Goal: Find specific page/section: Find specific page/section

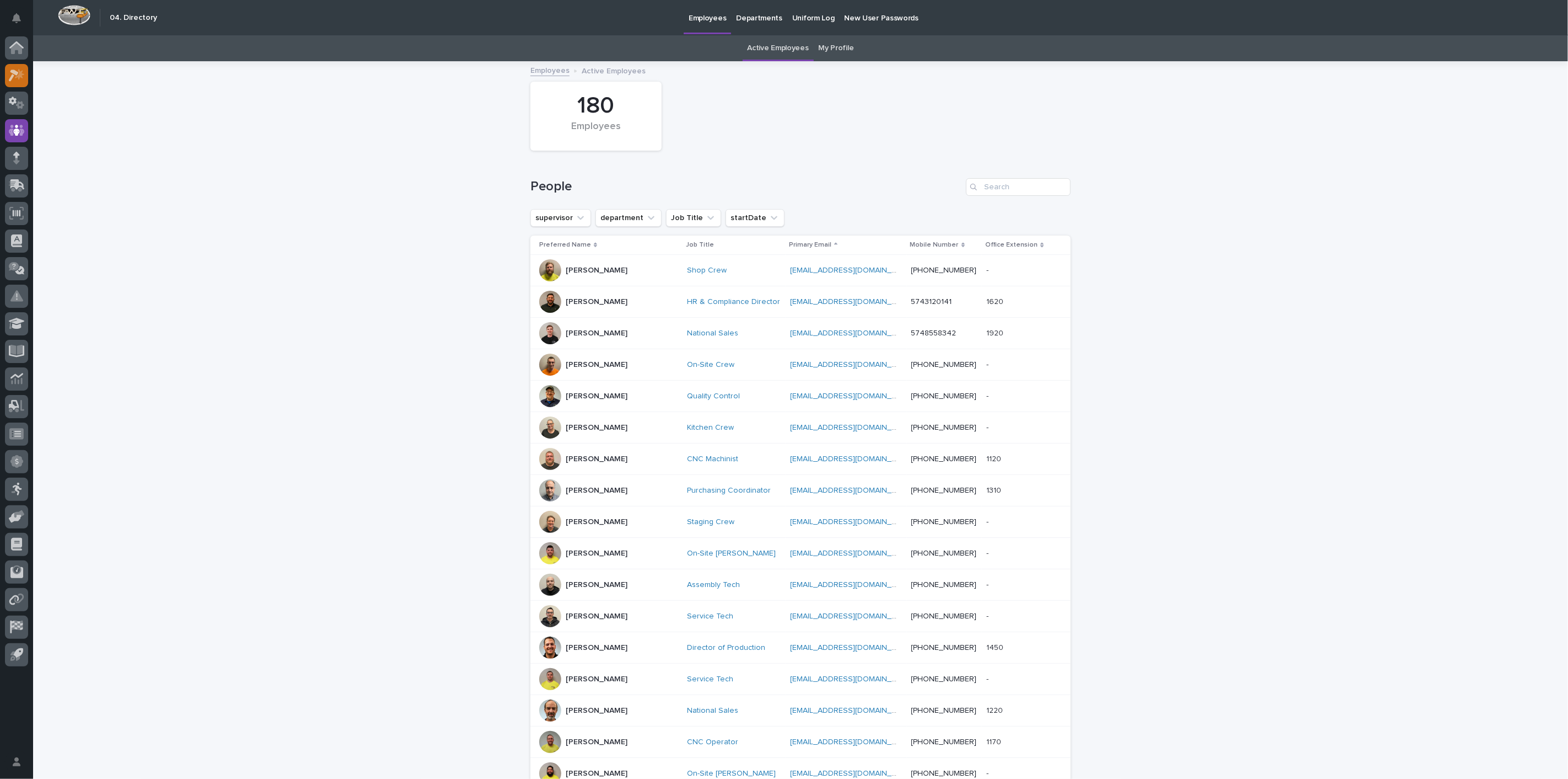
click at [5, 76] on div at bounding box center [17, 75] width 23 height 23
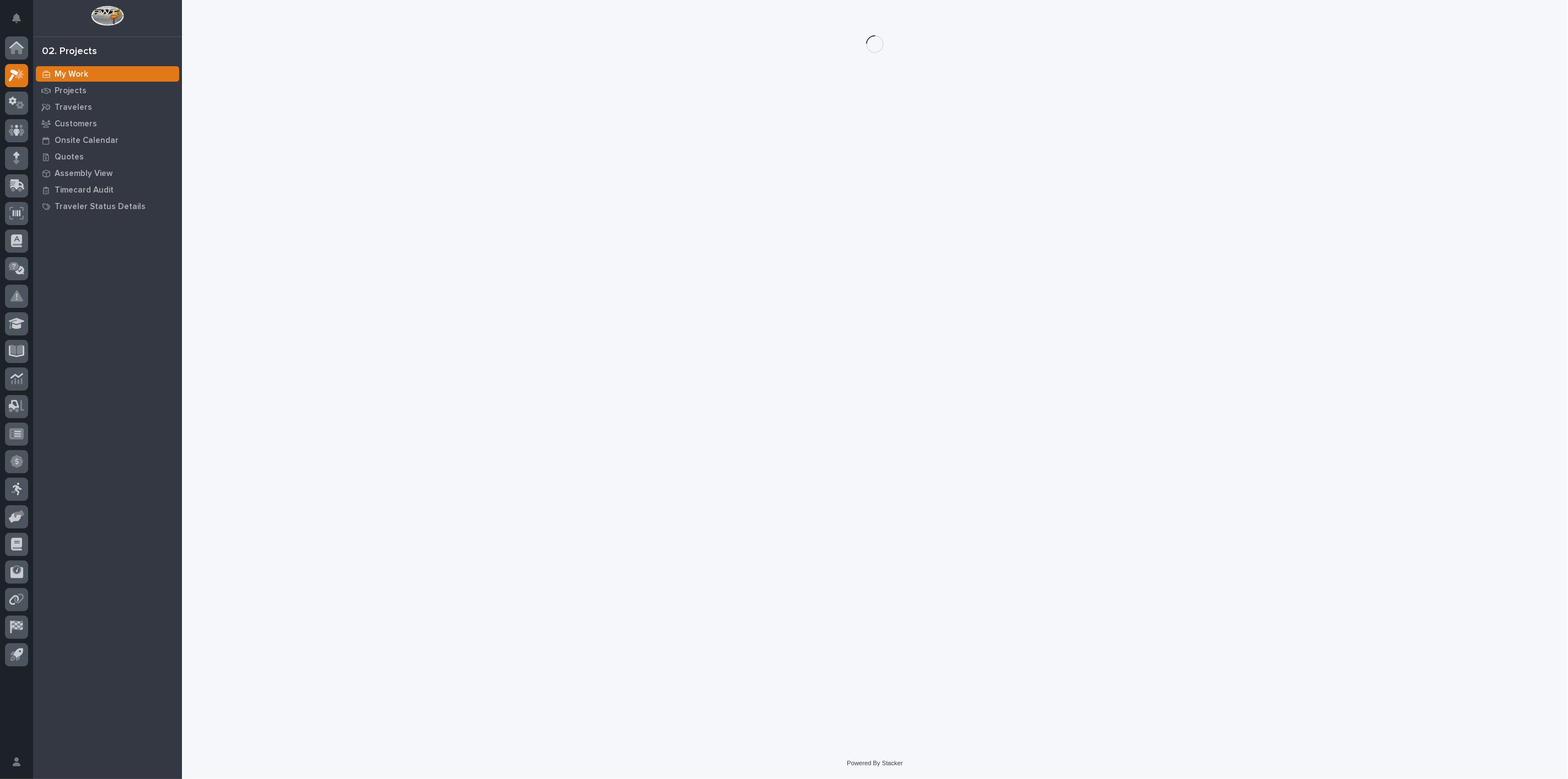
click at [74, 125] on p "Customers" at bounding box center [76, 124] width 43 height 10
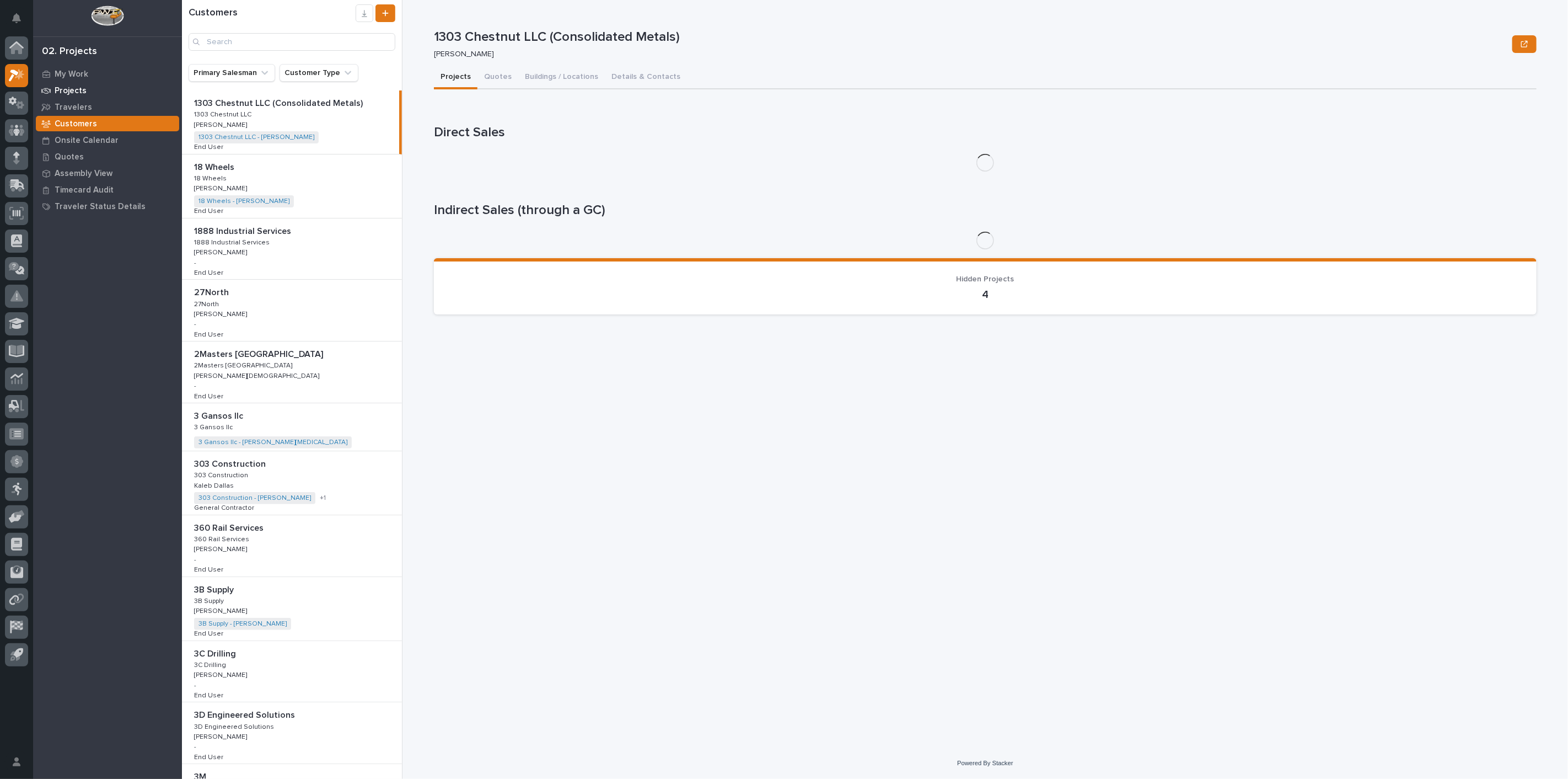
click at [62, 84] on div "Projects" at bounding box center [107, 90] width 143 height 16
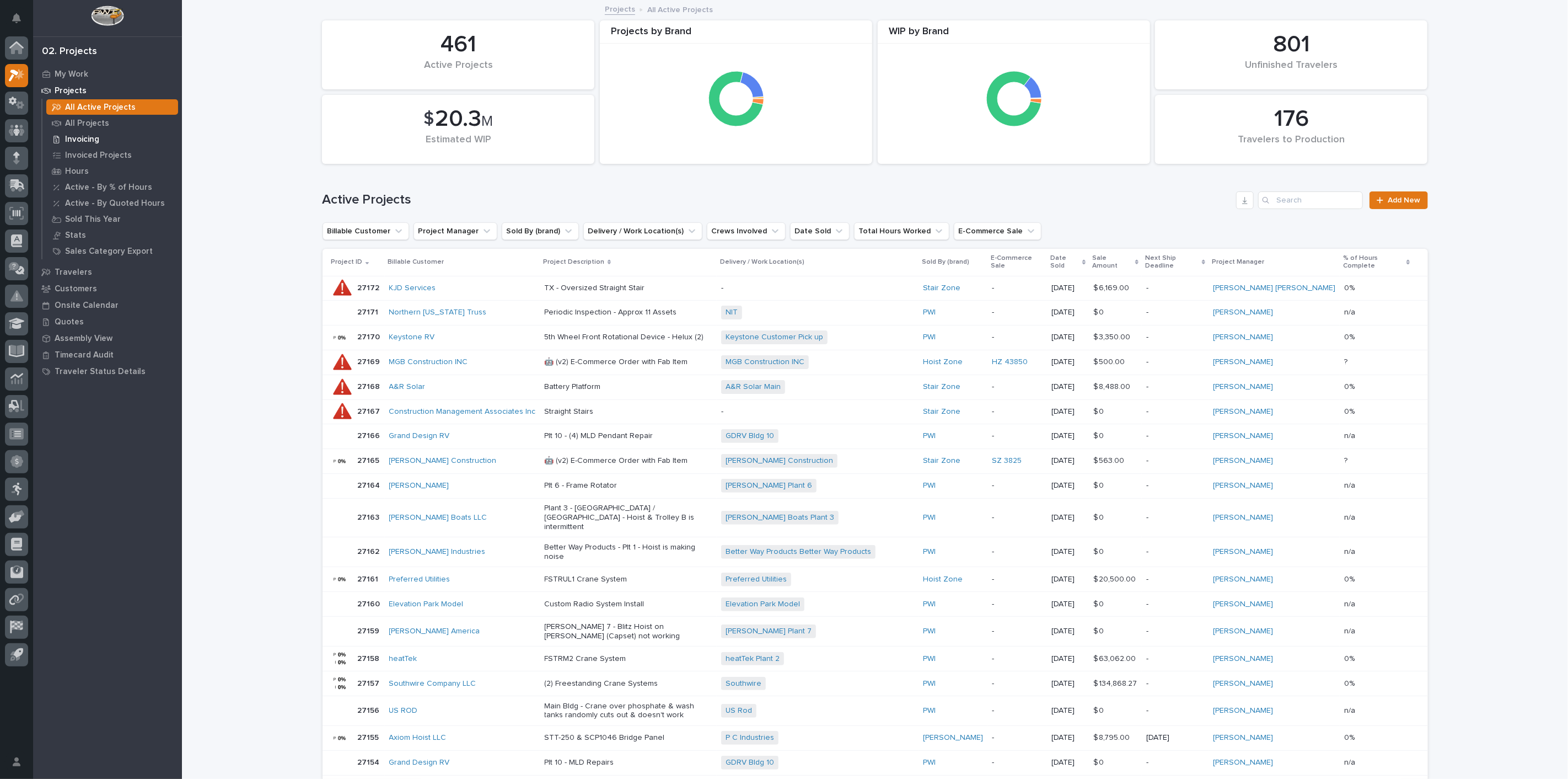
click at [84, 139] on p "Invoicing" at bounding box center [83, 139] width 35 height 10
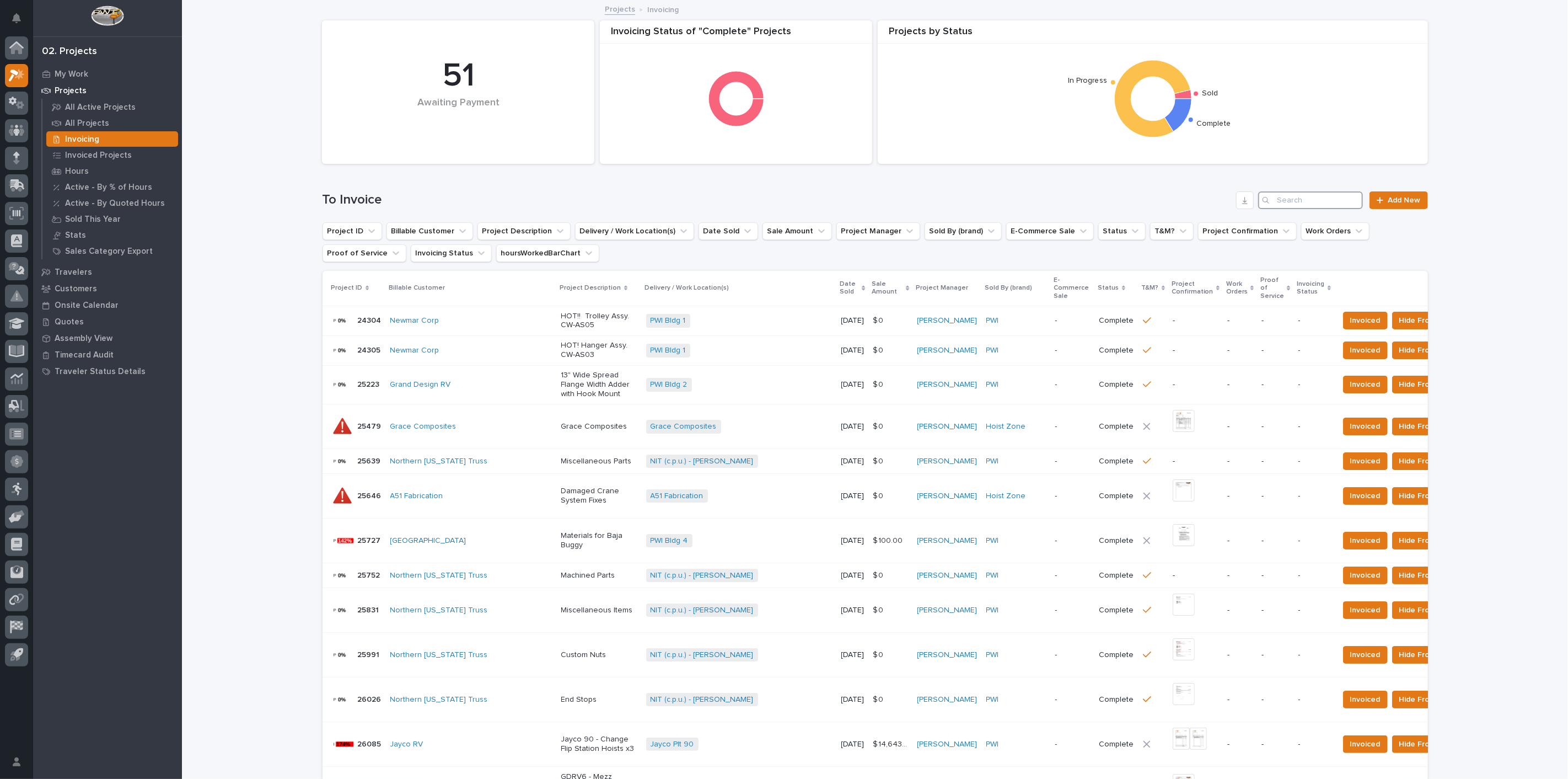
click at [1285, 199] on input "Search" at bounding box center [1311, 200] width 105 height 18
click at [1315, 200] on input "Search" at bounding box center [1311, 200] width 105 height 18
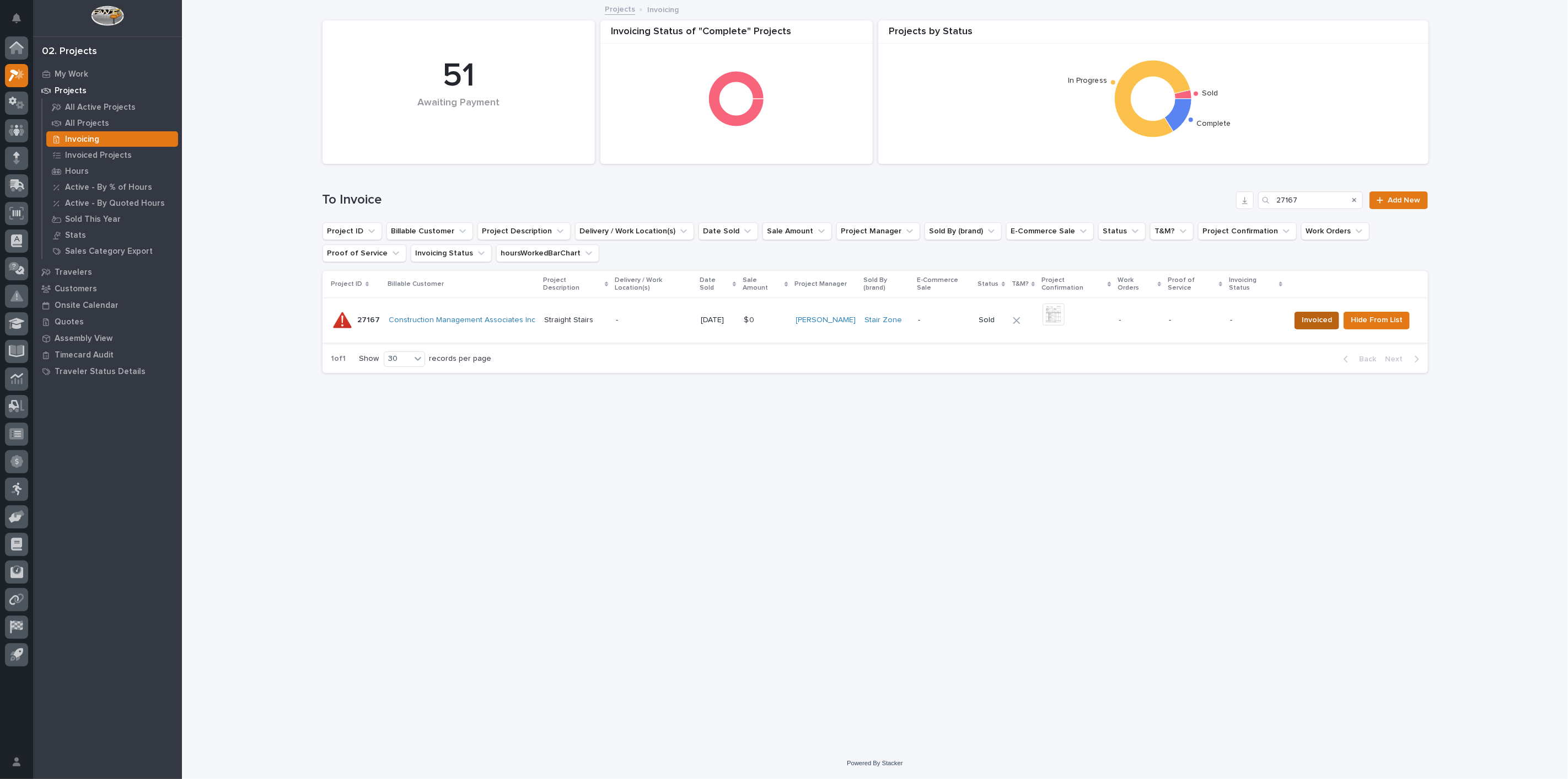
click at [1323, 315] on span "Invoiced" at bounding box center [1317, 320] width 30 height 14
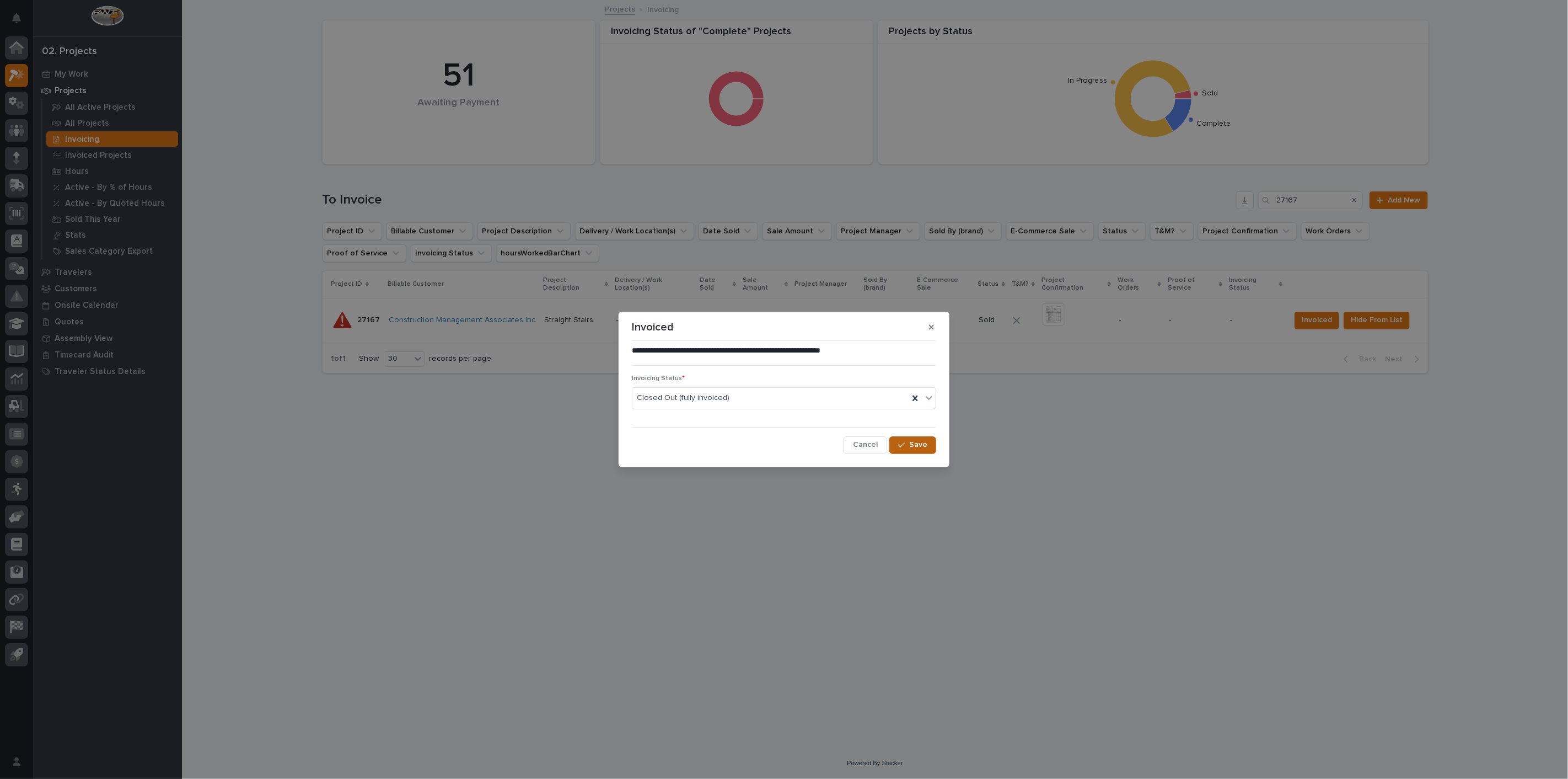
click at [909, 444] on div "button" at bounding box center [903, 445] width 11 height 8
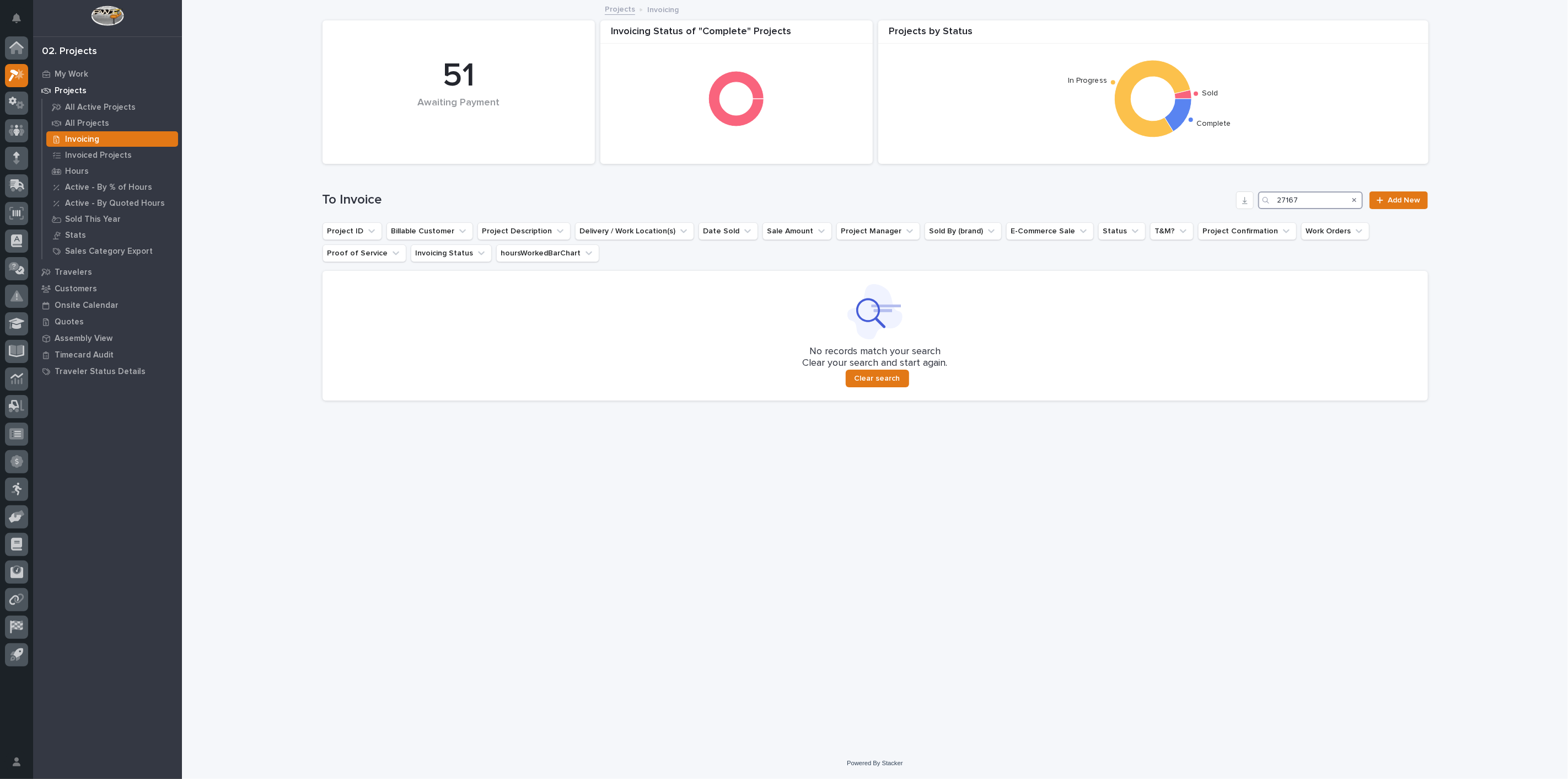
click at [1331, 199] on input "27167" at bounding box center [1311, 200] width 105 height 18
type input "2"
type input "25415"
drag, startPoint x: 1326, startPoint y: 203, endPoint x: 1269, endPoint y: 201, distance: 57.0
click at [1269, 201] on div "25415" at bounding box center [1311, 200] width 105 height 18
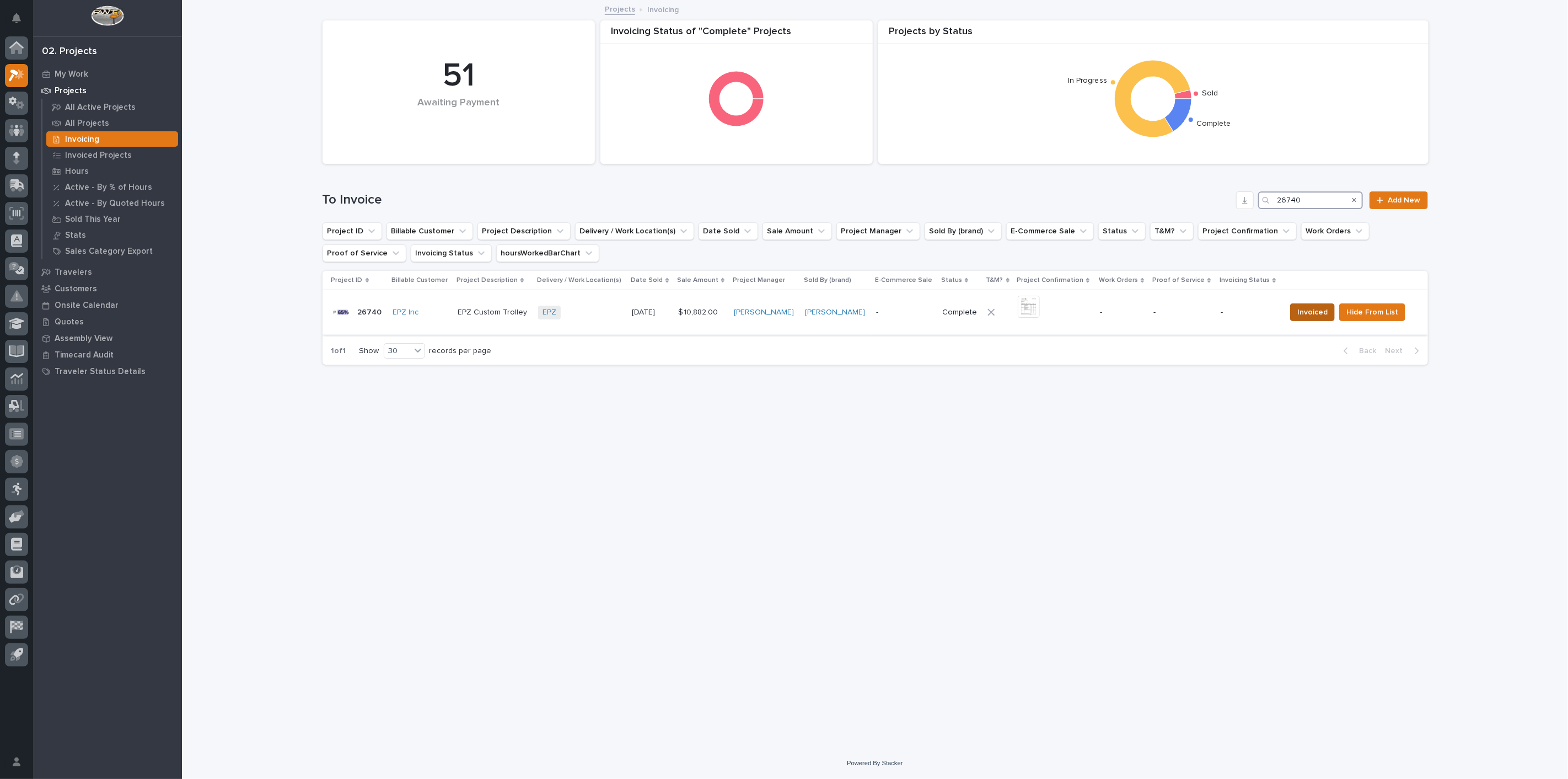
type input "26740"
click at [1304, 309] on span "Invoiced" at bounding box center [1312, 312] width 30 height 14
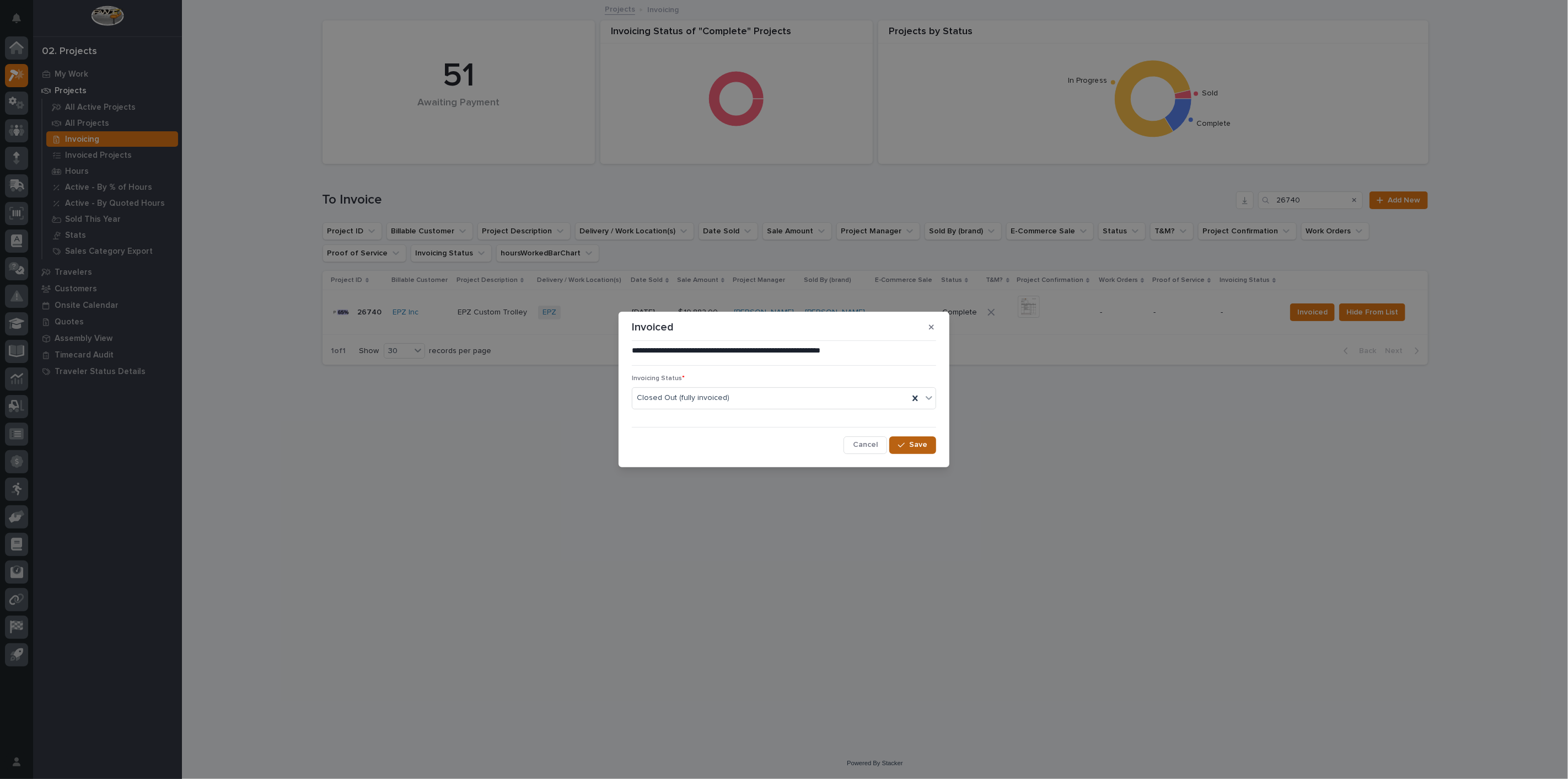
click at [924, 444] on span "Save" at bounding box center [918, 444] width 18 height 10
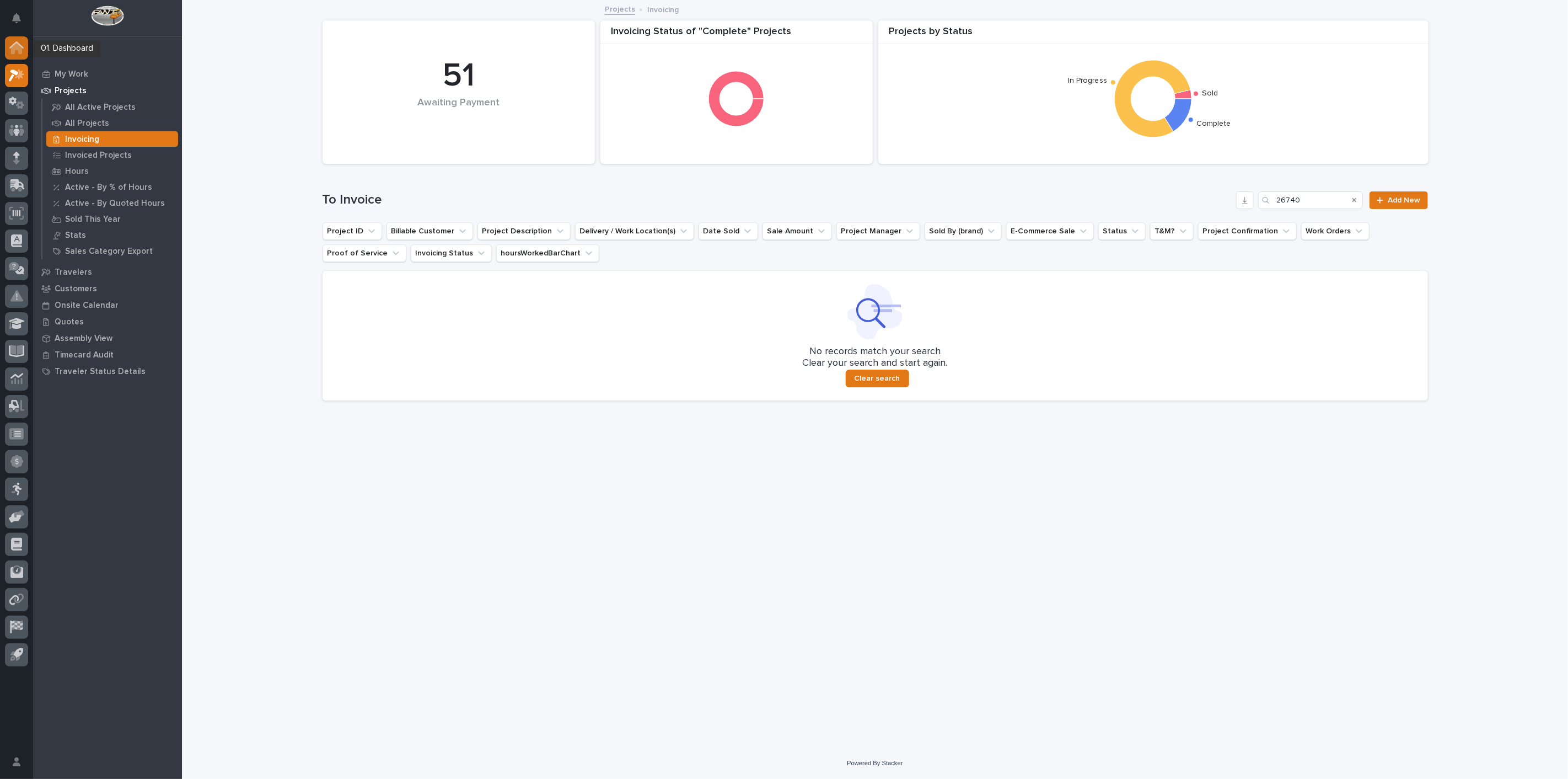
click at [14, 47] on icon at bounding box center [17, 48] width 11 height 11
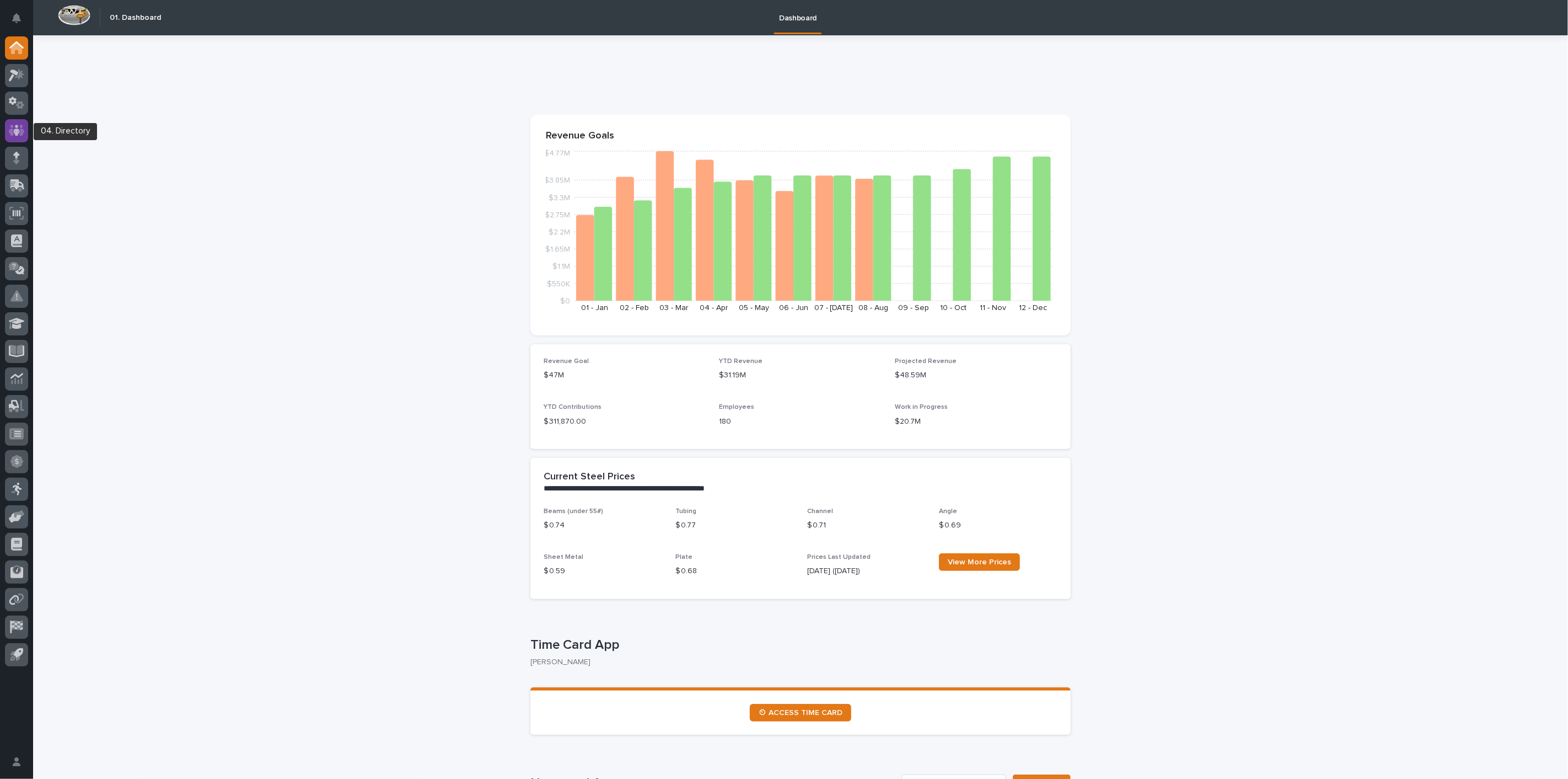
click at [20, 134] on icon at bounding box center [17, 130] width 16 height 11
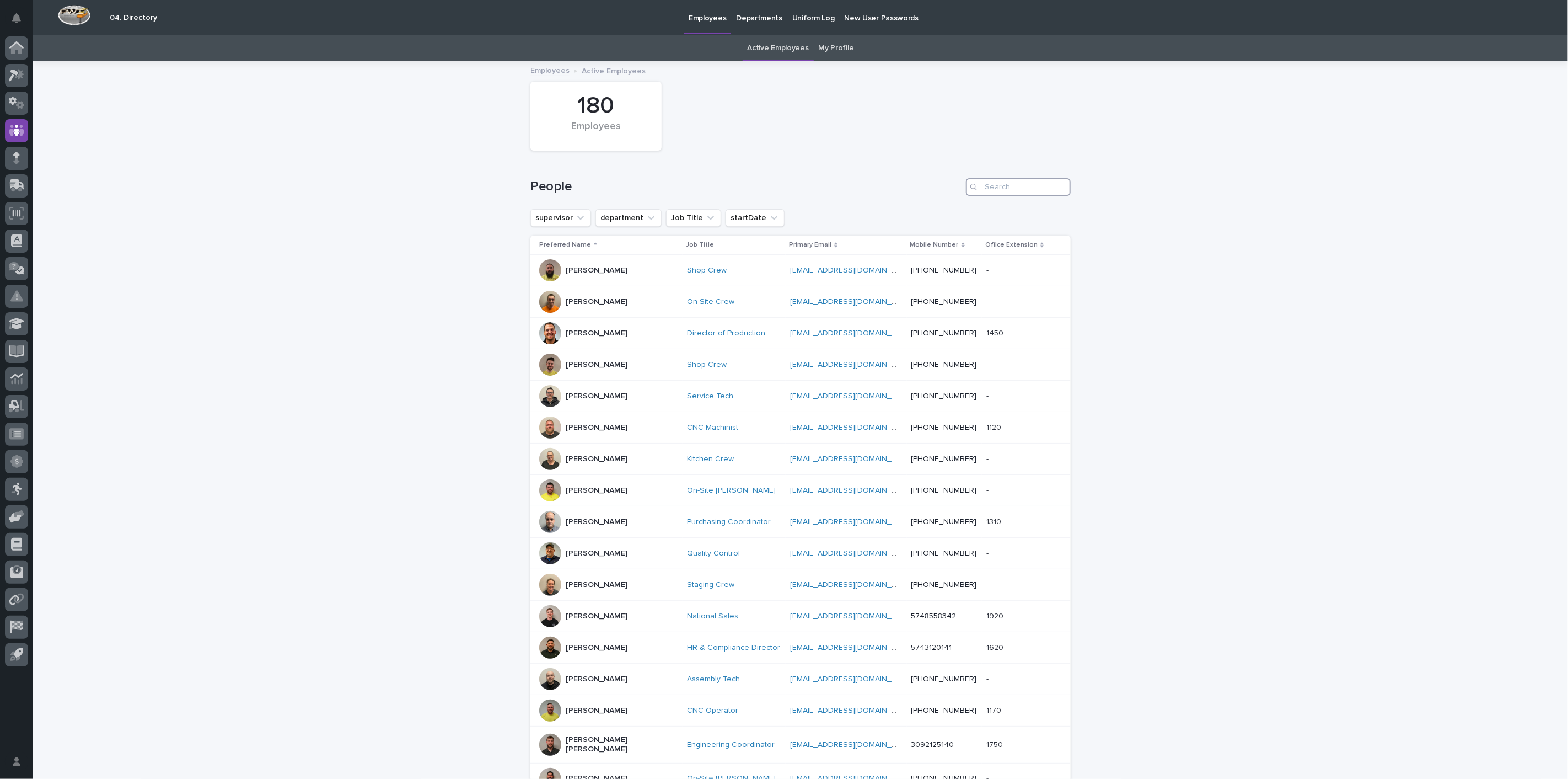
click at [1005, 186] on input "Search" at bounding box center [1019, 187] width 105 height 18
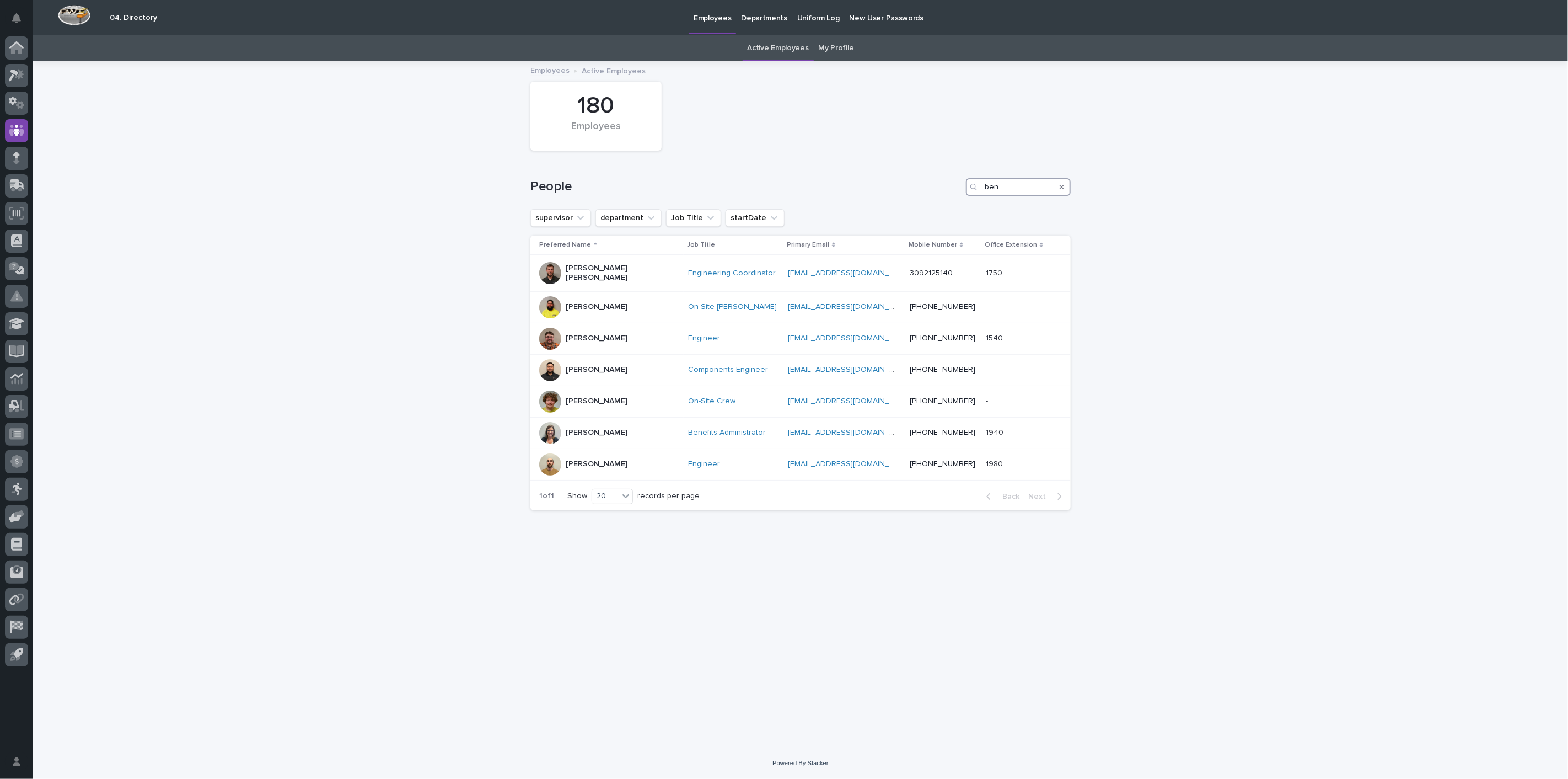
type input "ben"
drag, startPoint x: 1054, startPoint y: 188, endPoint x: 950, endPoint y: 181, distance: 104.2
click at [950, 181] on div "People ben" at bounding box center [801, 187] width 540 height 18
click at [1007, 190] on input "ben" at bounding box center [1019, 187] width 105 height 18
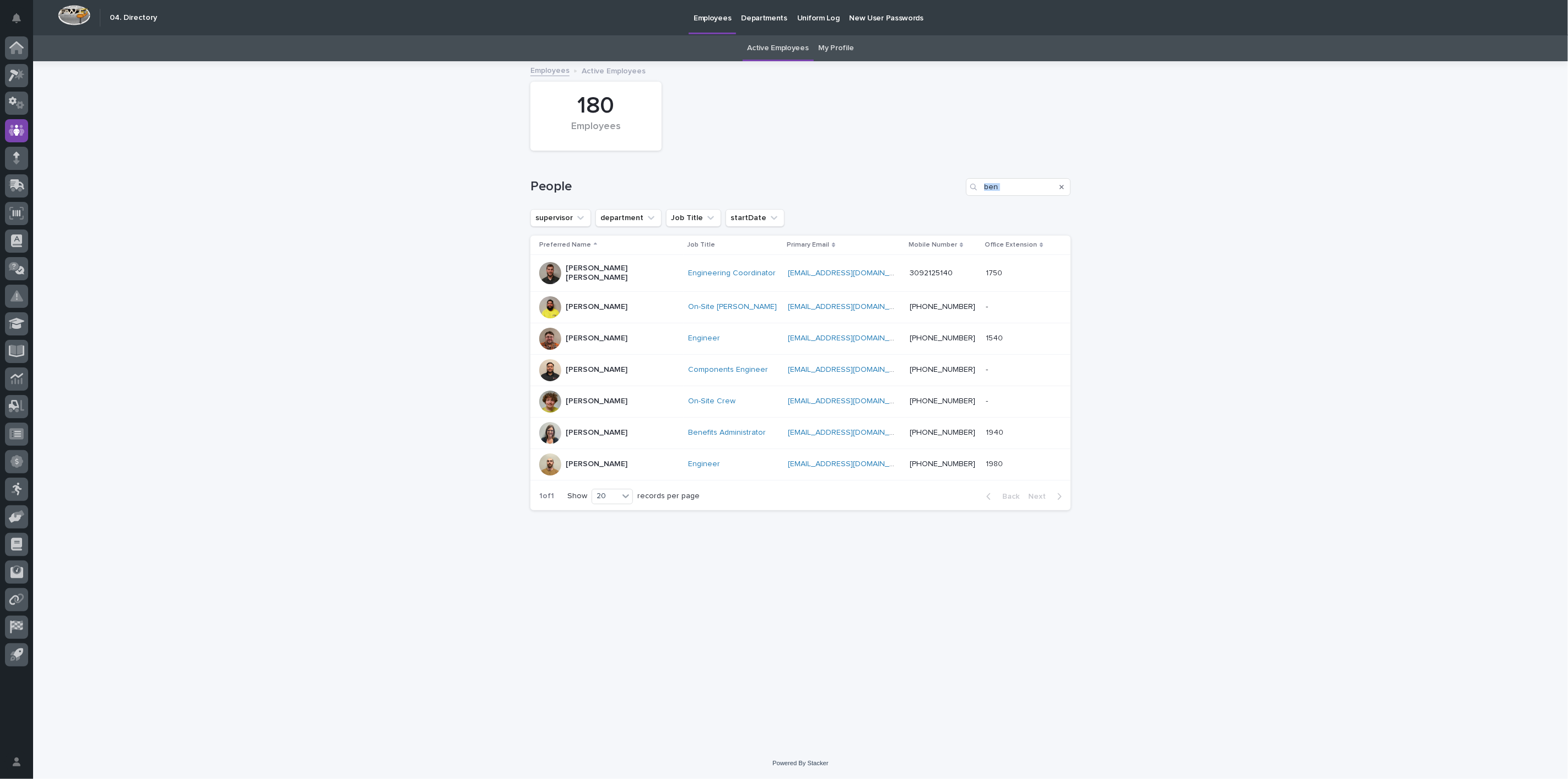
click at [1063, 185] on icon "Search" at bounding box center [1062, 187] width 5 height 5
click at [1029, 186] on input "Search" at bounding box center [1019, 187] width 105 height 18
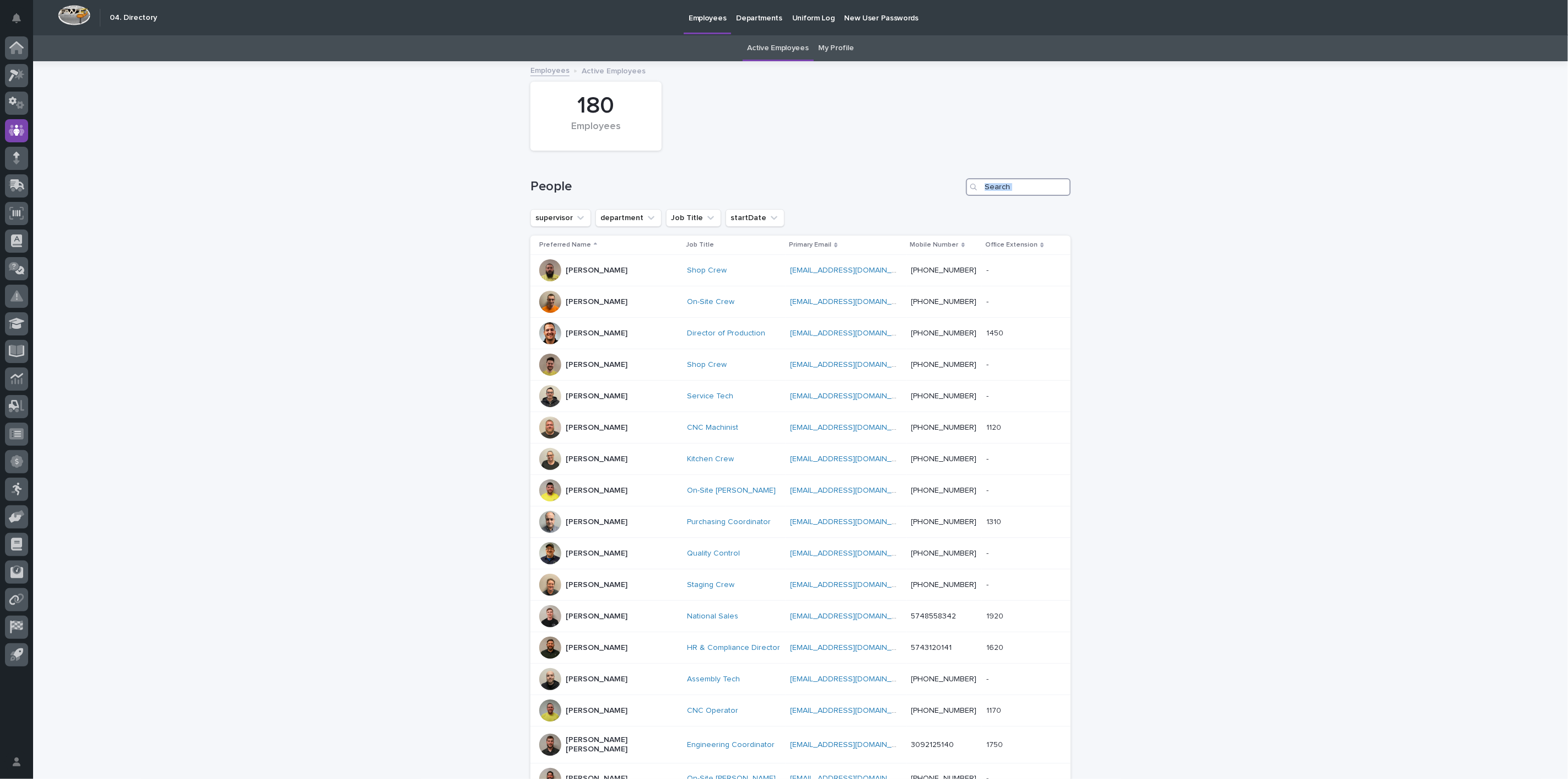
click at [1024, 186] on input "Search" at bounding box center [1019, 187] width 105 height 18
click at [1005, 187] on input "Search" at bounding box center [1019, 187] width 105 height 18
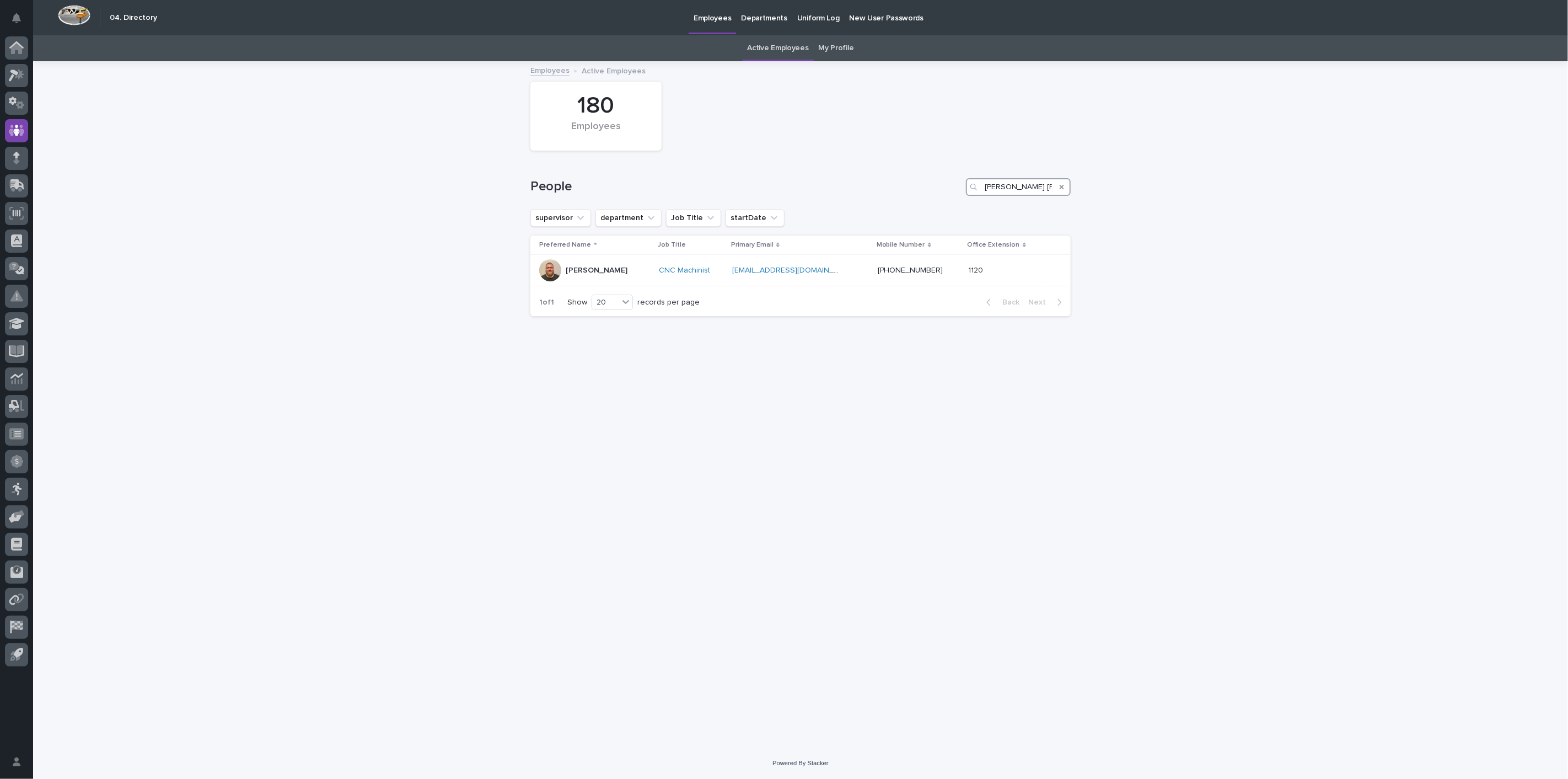
drag, startPoint x: 1046, startPoint y: 194, endPoint x: 917, endPoint y: 189, distance: 129.1
click at [917, 189] on div "People [PERSON_NAME] [PERSON_NAME]" at bounding box center [801, 187] width 540 height 18
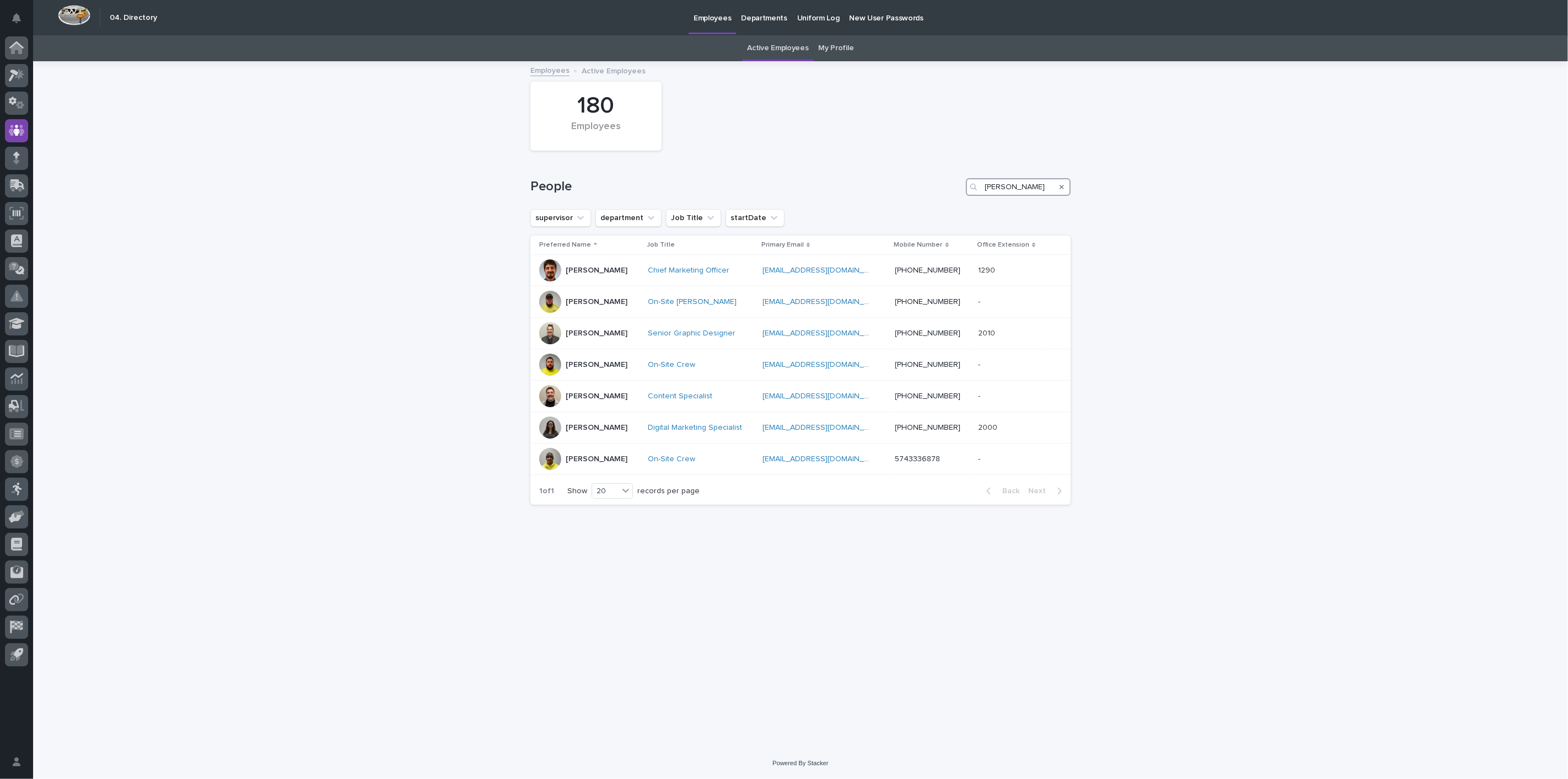
drag, startPoint x: 1016, startPoint y: 184, endPoint x: 798, endPoint y: 160, distance: 219.3
click at [798, 160] on div "People [PERSON_NAME]" at bounding box center [801, 182] width 540 height 53
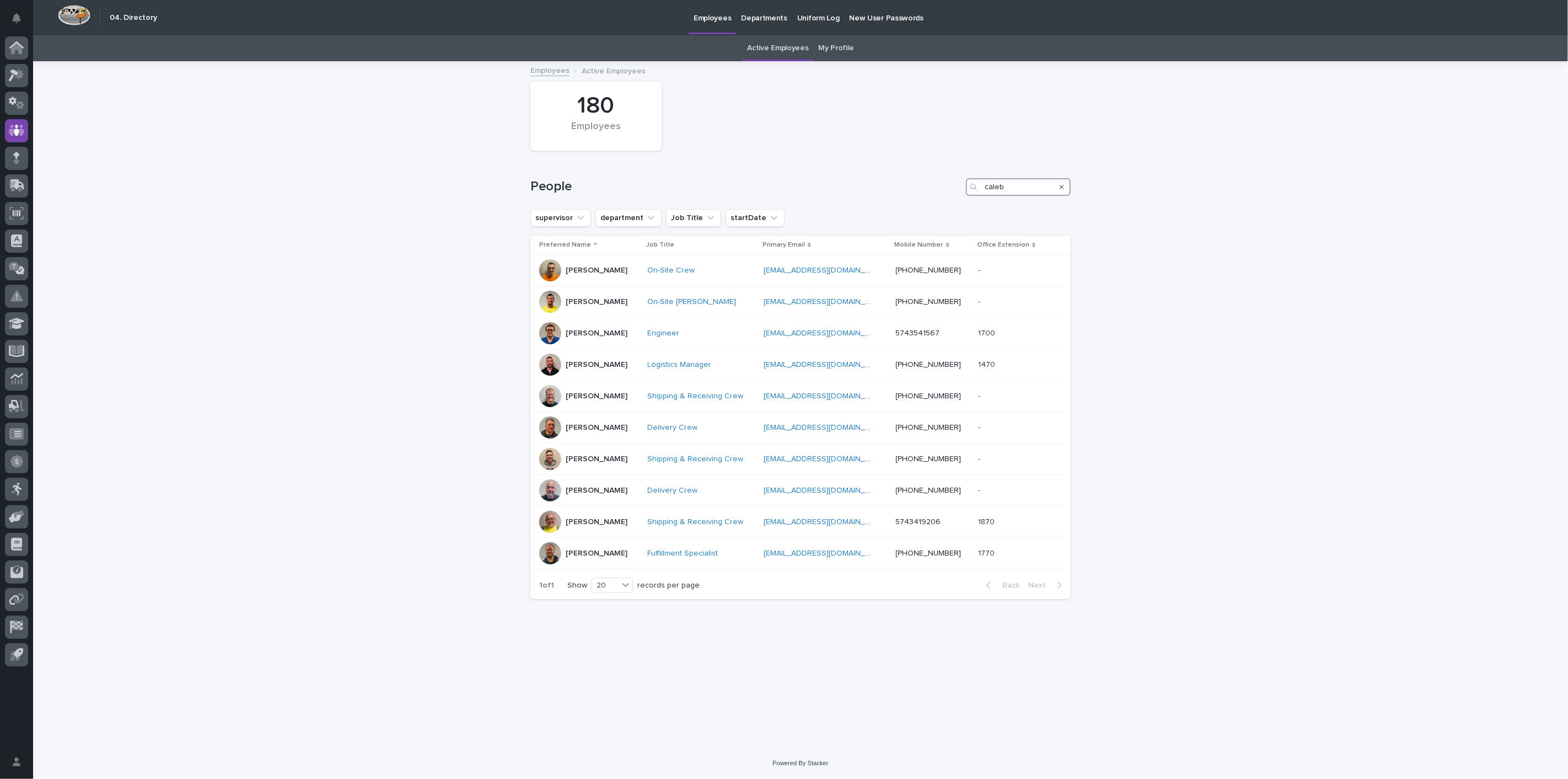
drag, startPoint x: 1013, startPoint y: 188, endPoint x: 970, endPoint y: 188, distance: 43.0
click at [970, 188] on div "caleb" at bounding box center [1019, 187] width 105 height 18
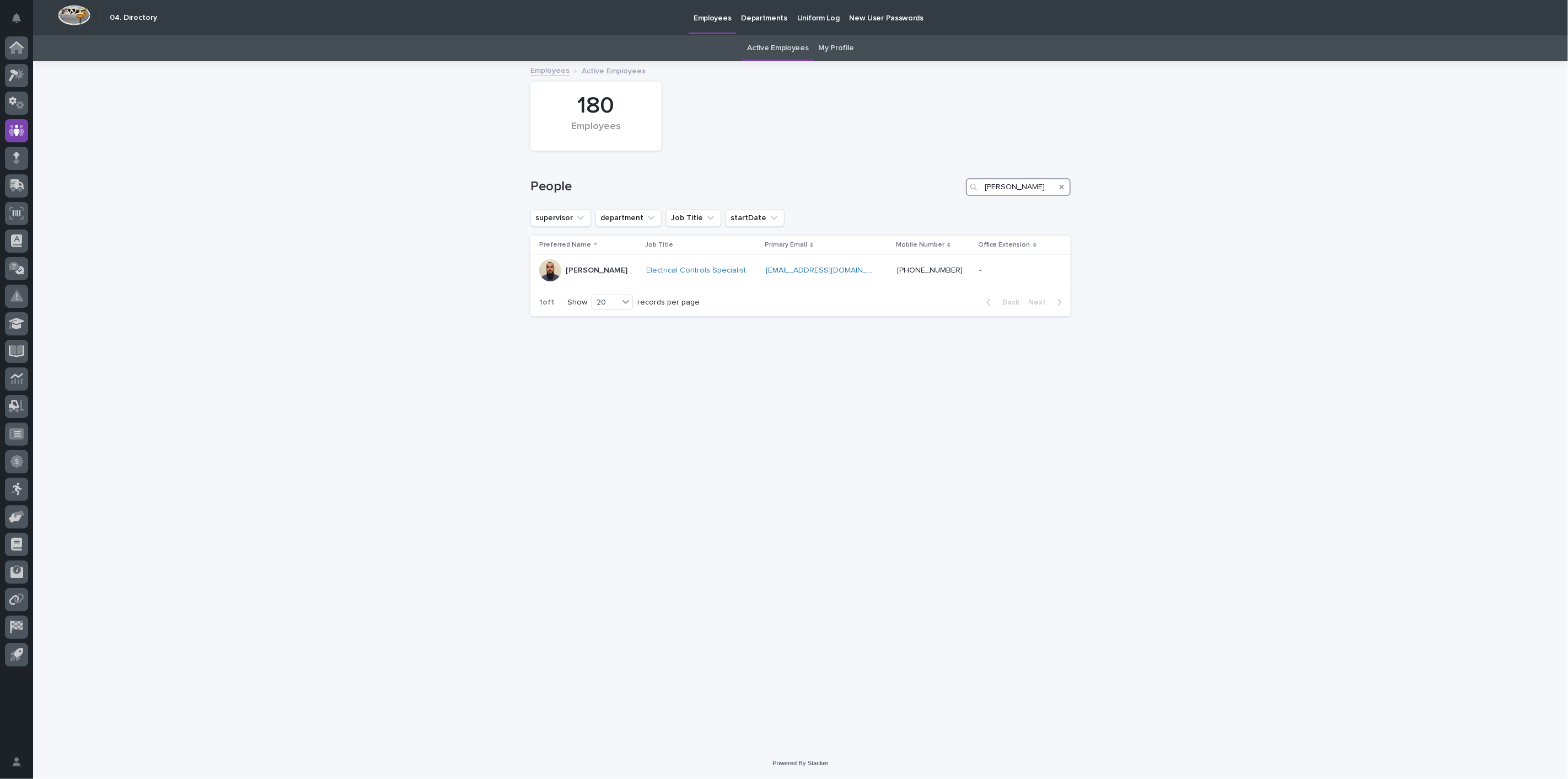
type input "[PERSON_NAME]"
click at [1299, 200] on div "Loading... Saving… Loading... Saving… 180 Employees People [PERSON_NAME] superv…" at bounding box center [801, 405] width 1535 height 685
